Goal: Obtain resource: Download file/media

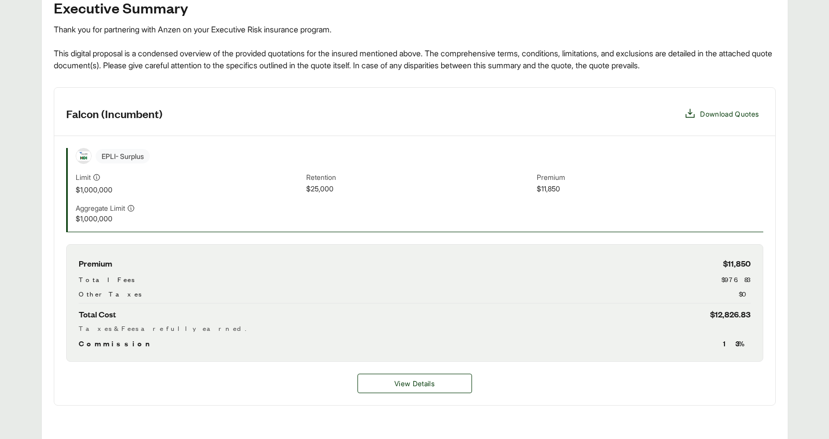
scroll to position [249, 0]
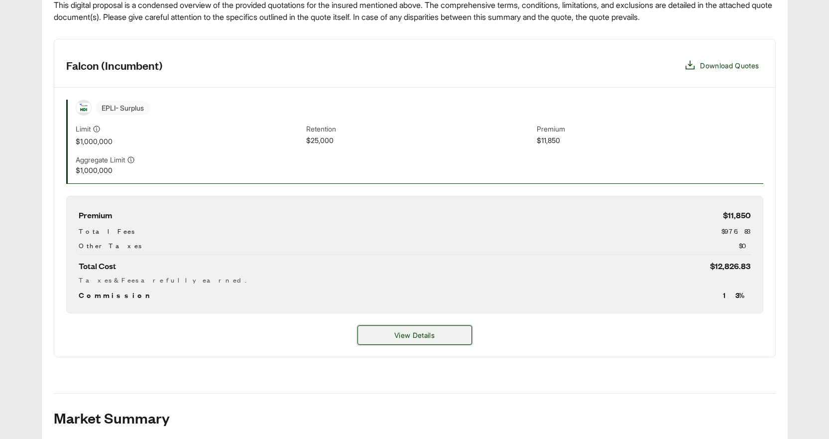
click at [392, 334] on button "View Details" at bounding box center [415, 334] width 115 height 19
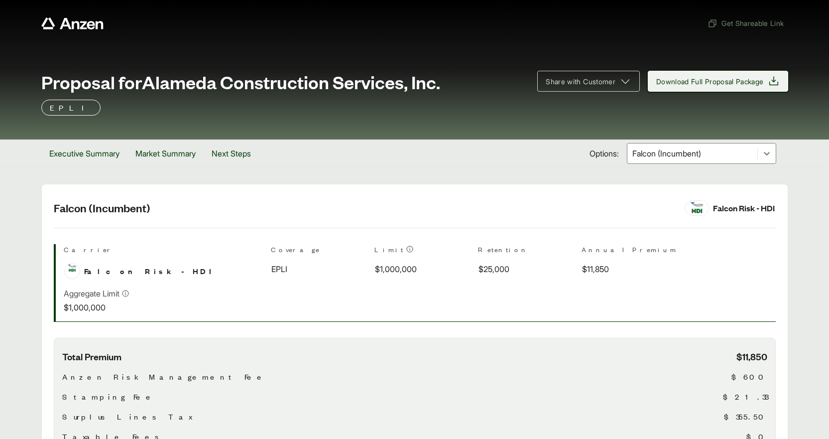
click at [753, 82] on span "Download Full Proposal Package" at bounding box center [710, 81] width 108 height 10
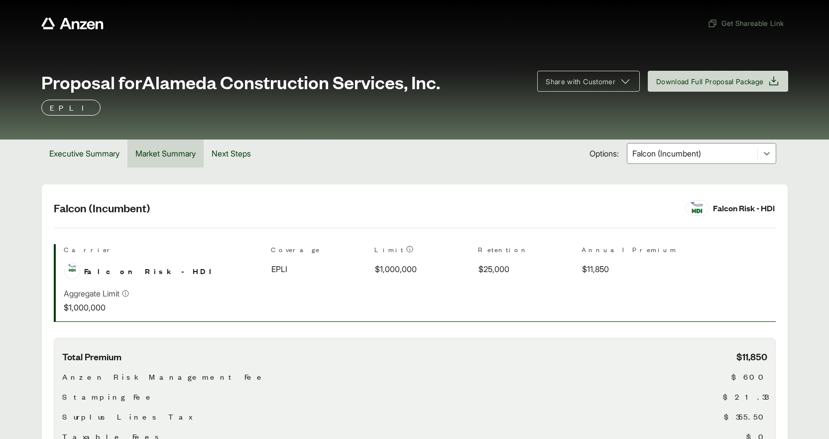
click at [160, 153] on button "Market Summary" at bounding box center [165, 153] width 76 height 28
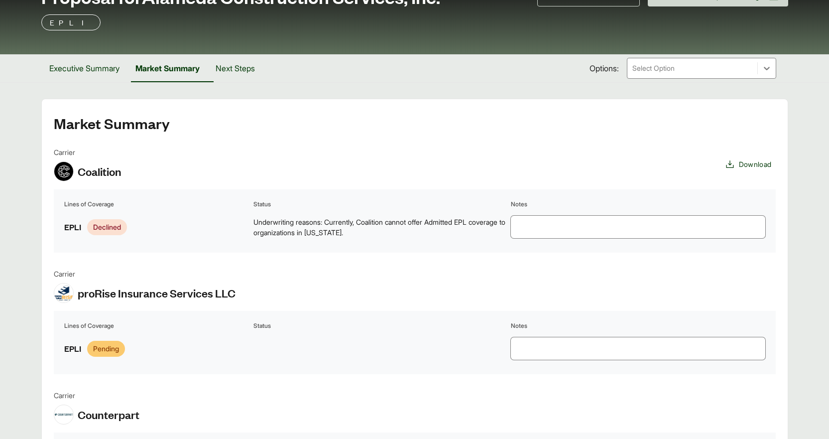
scroll to position [149, 0]
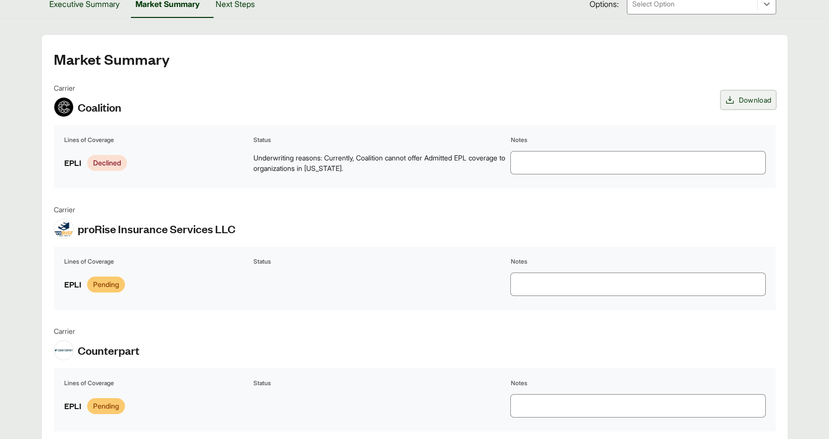
click at [728, 98] on icon at bounding box center [729, 99] width 7 height 7
click at [728, 101] on icon at bounding box center [730, 100] width 10 height 10
click at [756, 99] on span "Download" at bounding box center [755, 100] width 33 height 10
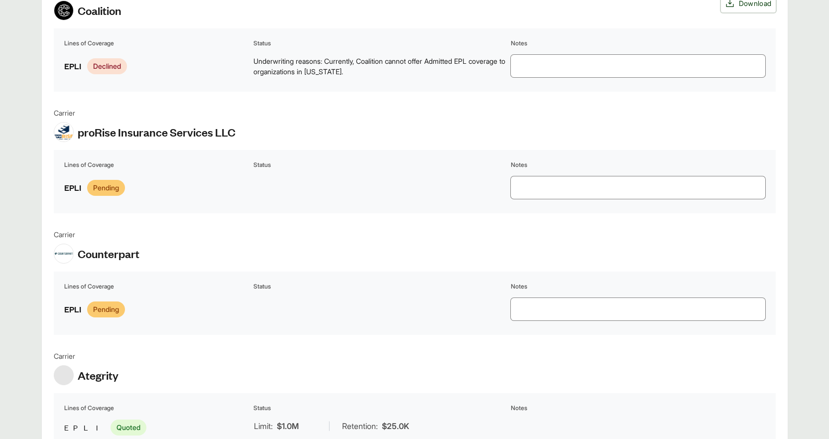
scroll to position [83, 0]
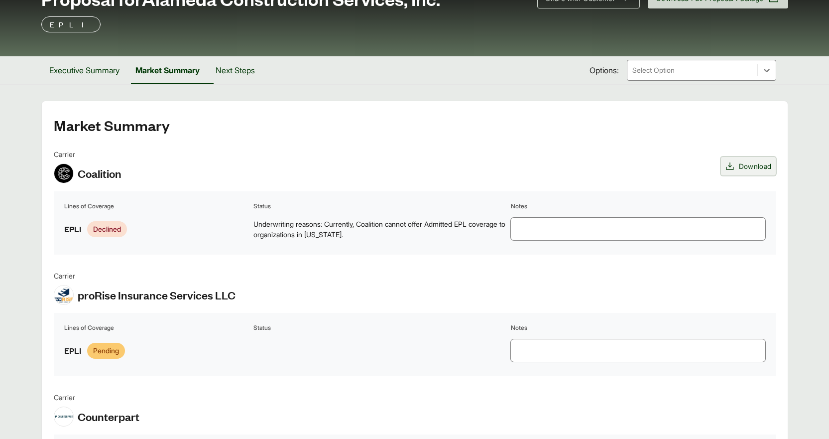
click at [726, 163] on icon at bounding box center [730, 166] width 10 height 10
click at [580, 234] on textarea at bounding box center [638, 229] width 254 height 22
click at [743, 163] on span "Download" at bounding box center [755, 166] width 33 height 10
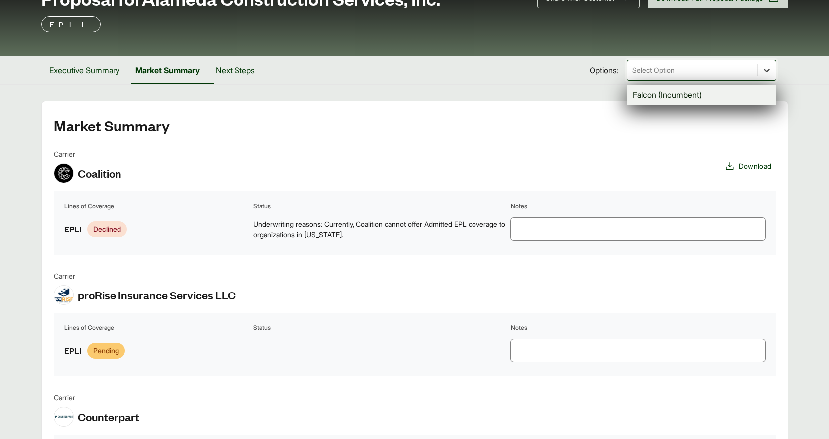
click at [764, 67] on icon at bounding box center [767, 70] width 10 height 10
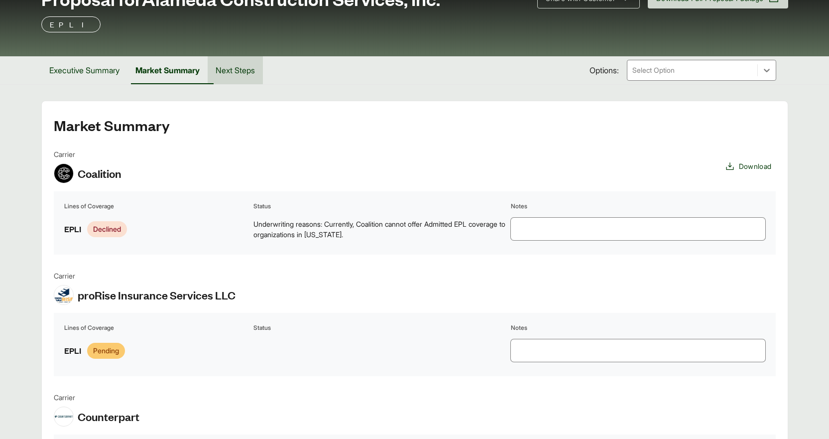
click at [243, 67] on button "Next Steps" at bounding box center [235, 70] width 55 height 28
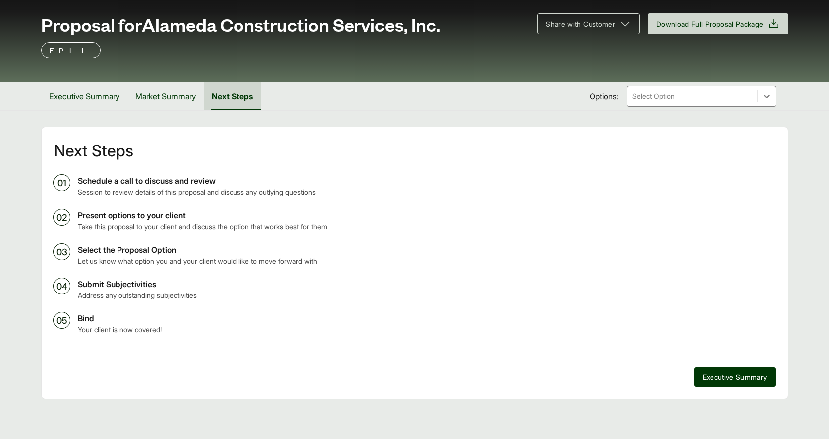
scroll to position [57, 0]
click at [167, 97] on button "Market Summary" at bounding box center [165, 96] width 76 height 28
